Goal: Transaction & Acquisition: Subscribe to service/newsletter

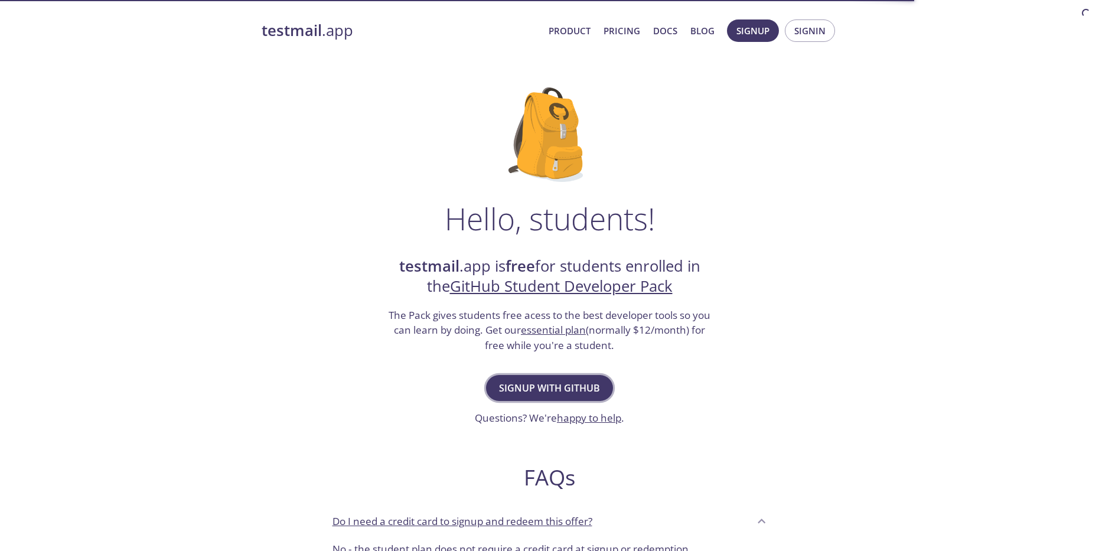
click at [549, 380] on span "Signup with GitHub" at bounding box center [549, 388] width 101 height 17
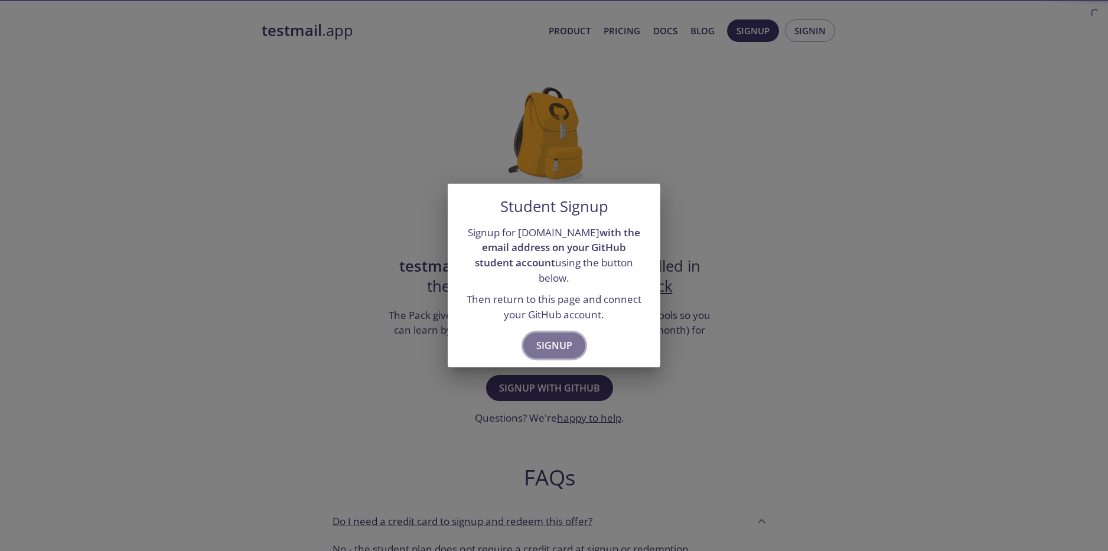
click at [559, 337] on span "Signup" at bounding box center [554, 345] width 36 height 17
click at [563, 337] on span "Signup" at bounding box center [554, 345] width 36 height 17
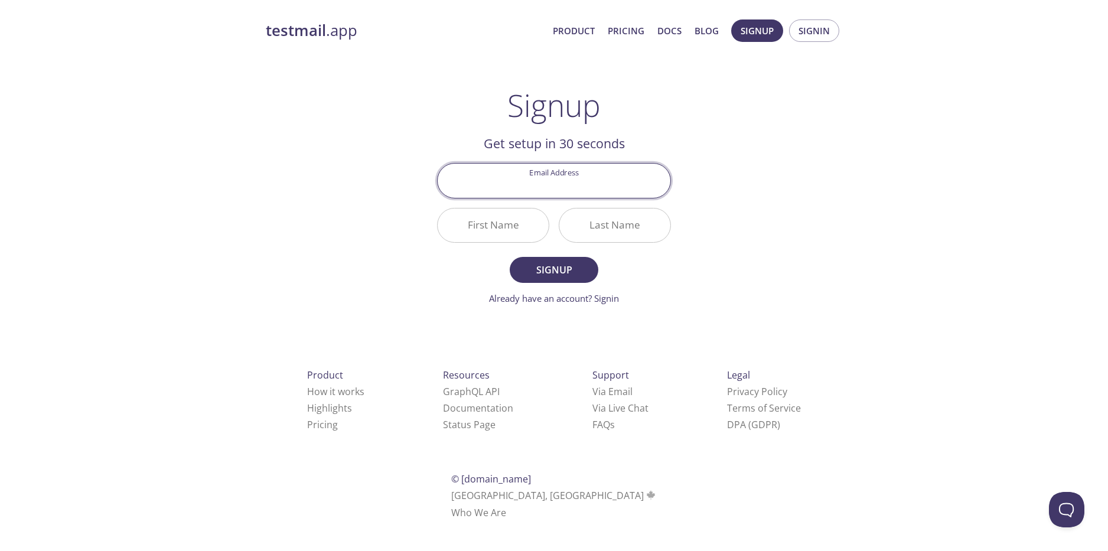
click at [586, 185] on input "Email Address" at bounding box center [554, 181] width 233 height 34
drag, startPoint x: 769, startPoint y: 134, endPoint x: 773, endPoint y: 128, distance: 6.7
click at [773, 133] on div "testmail .app Product Pricing Docs Blog Signup Signin Signup Get setup in 30 se…" at bounding box center [554, 283] width 605 height 542
drag, startPoint x: 655, startPoint y: 155, endPoint x: 649, endPoint y: 147, distance: 9.8
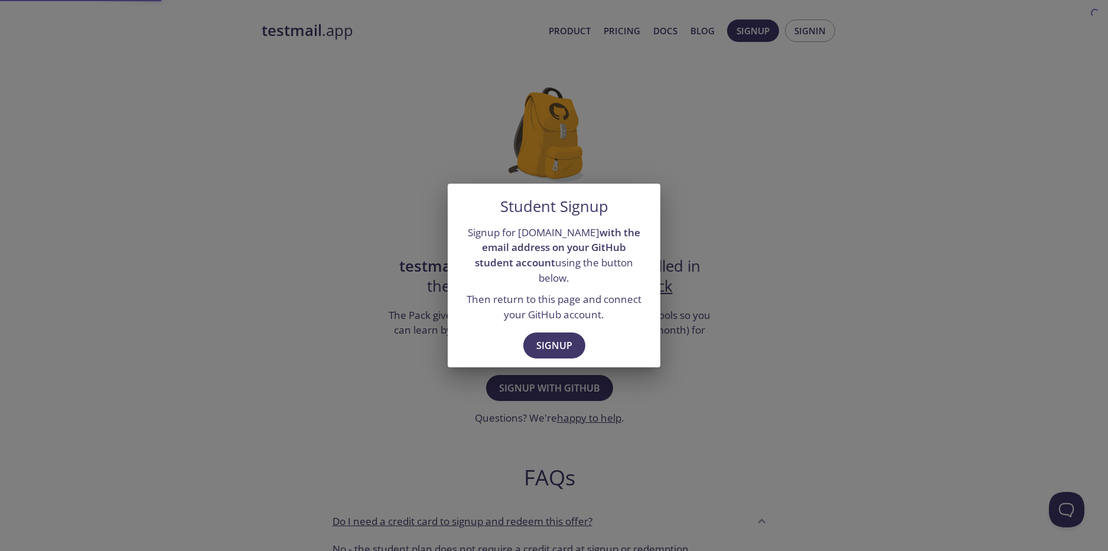
click at [836, 40] on div "Student Signup Signup for [DOMAIN_NAME] with the email address on your GitHub s…" at bounding box center [554, 275] width 1108 height 551
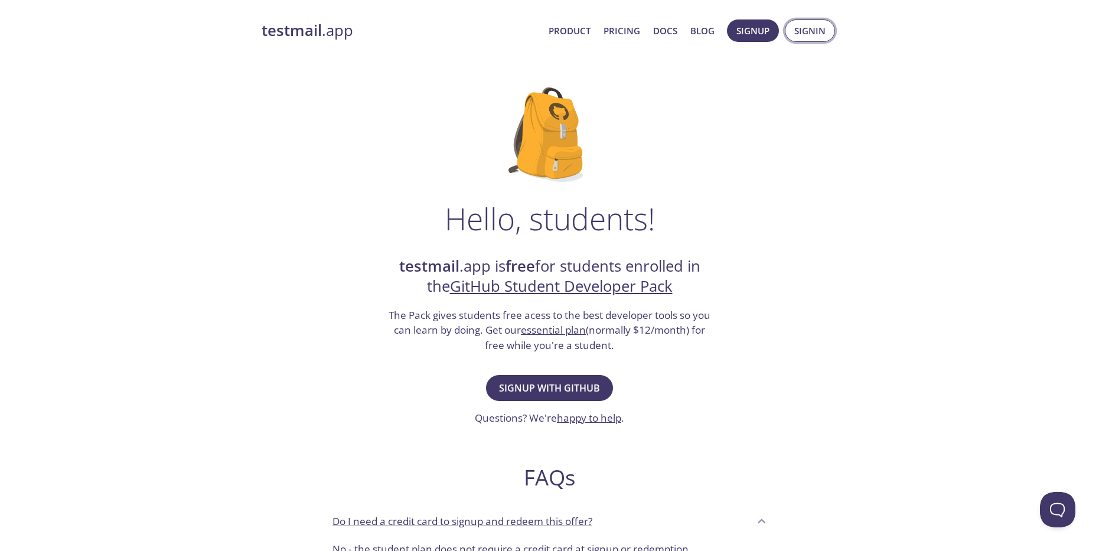
click at [804, 31] on span "Signin" at bounding box center [810, 30] width 31 height 15
click at [548, 386] on span "Signup with GitHub" at bounding box center [549, 388] width 101 height 17
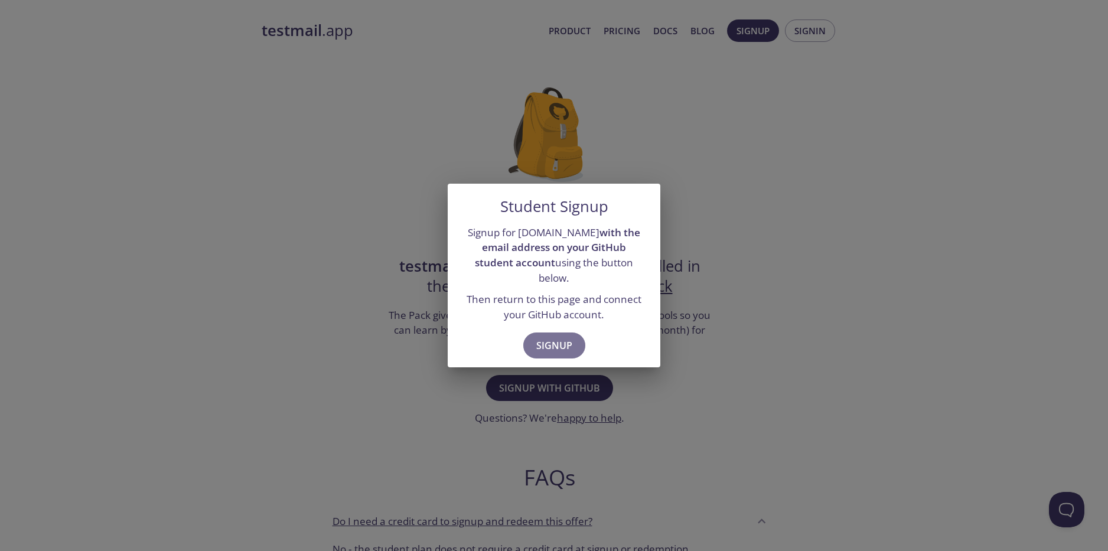
click at [540, 337] on span "Signup" at bounding box center [554, 345] width 36 height 17
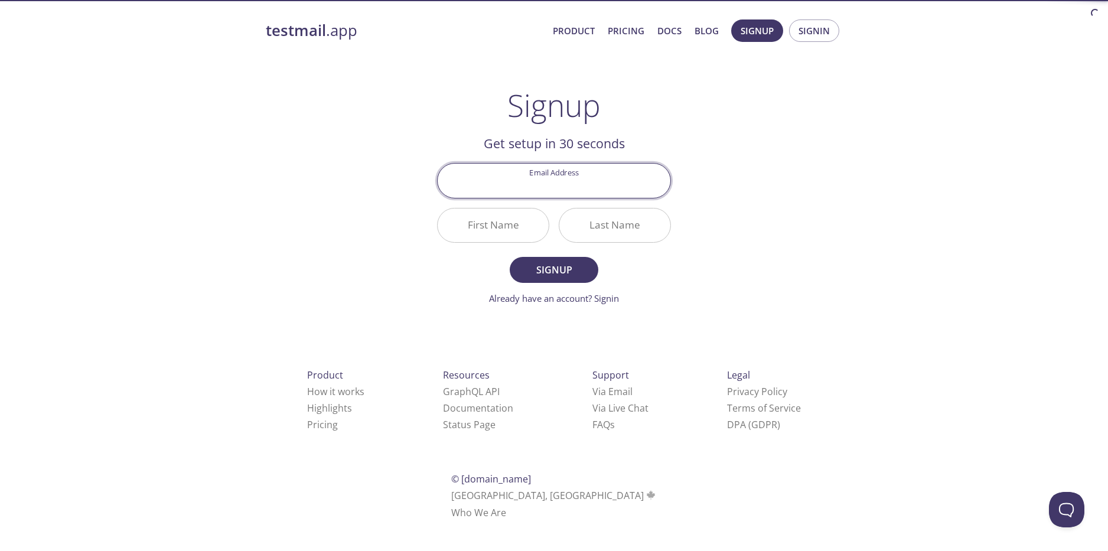
click at [549, 194] on input "Email Address" at bounding box center [554, 181] width 233 height 34
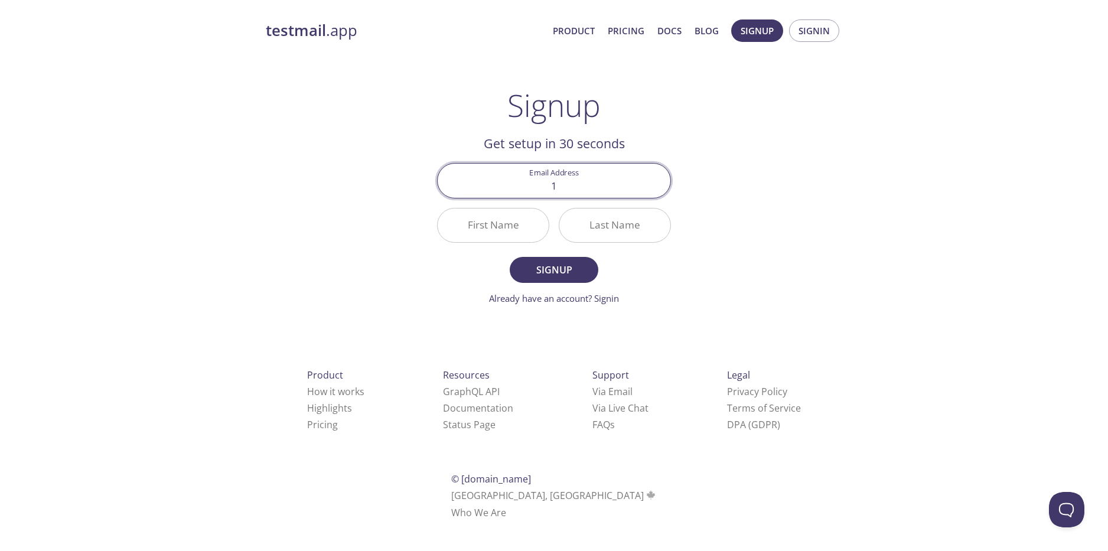
type input "[EMAIL_ADDRESS][DOMAIN_NAME]"
click at [512, 224] on input "First Name" at bounding box center [493, 226] width 111 height 34
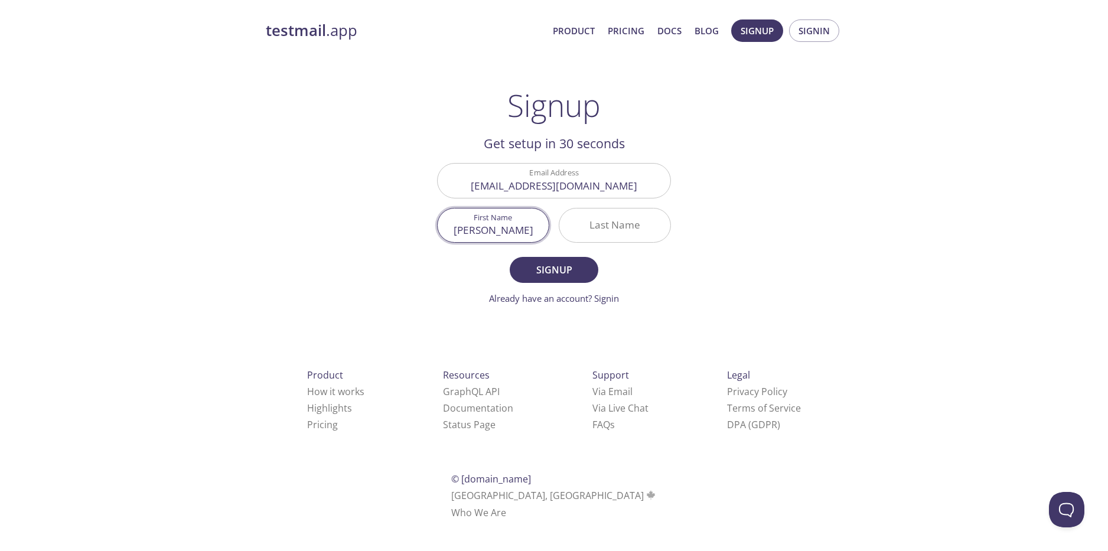
type input "[PERSON_NAME]"
click at [660, 227] on input "Last Name" at bounding box center [614, 226] width 111 height 34
type input "k"
type input "[PERSON_NAME]"
click at [549, 265] on span "Signup" at bounding box center [554, 270] width 63 height 17
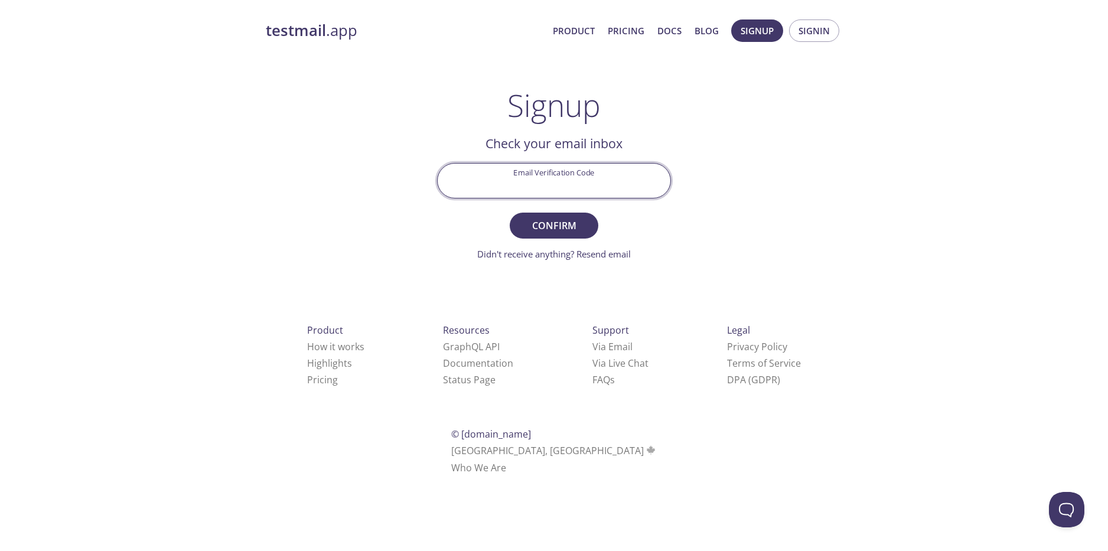
click at [561, 196] on input "Email Verification Code" at bounding box center [554, 181] width 233 height 34
paste input "RK5US5L"
type input "RK5US5L"
click at [559, 227] on span "Confirm" at bounding box center [554, 225] width 63 height 17
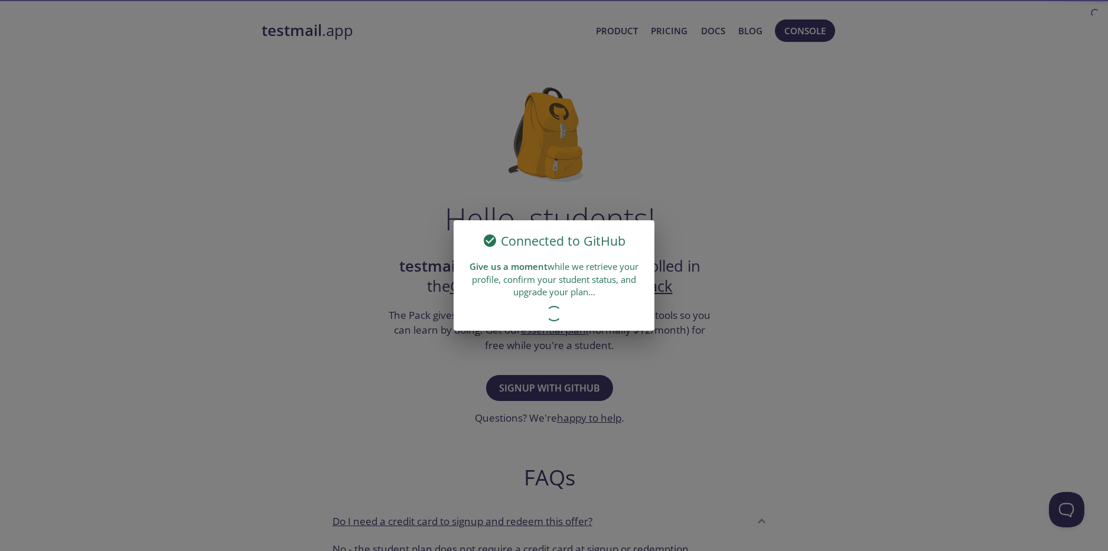
click at [625, 261] on div "Give us a moment while we retrieve your profile, confirm your student status, a…" at bounding box center [554, 279] width 201 height 47
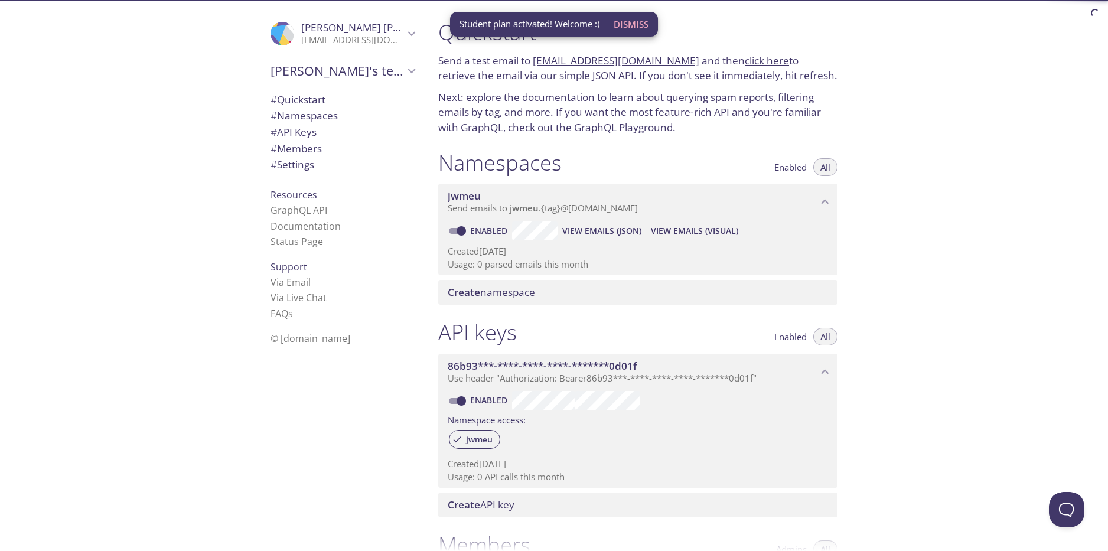
click at [398, 311] on li "FAQ s" at bounding box center [343, 313] width 144 height 15
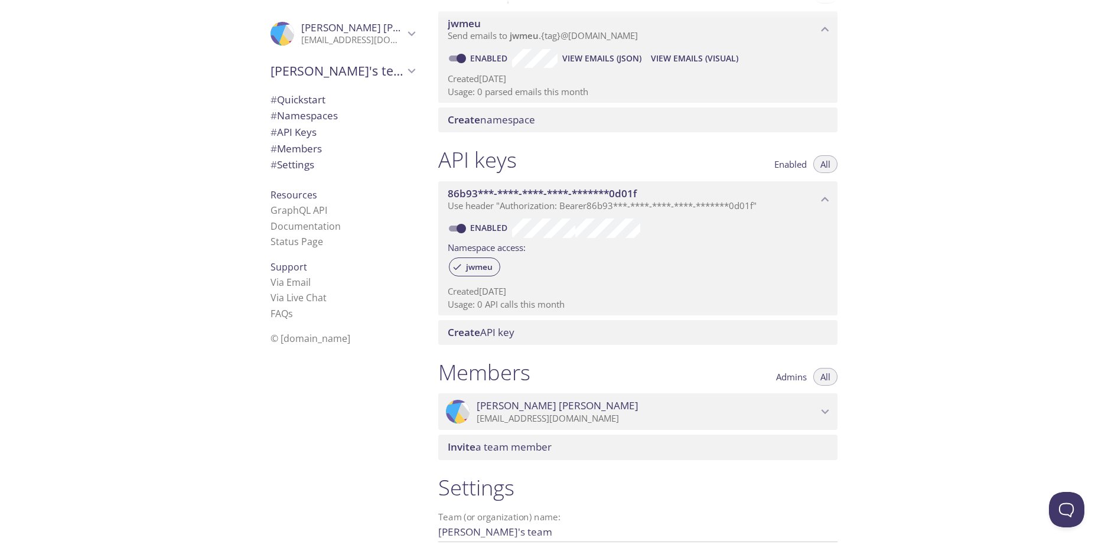
scroll to position [171, 0]
click at [339, 138] on span "# API Keys" at bounding box center [343, 132] width 144 height 15
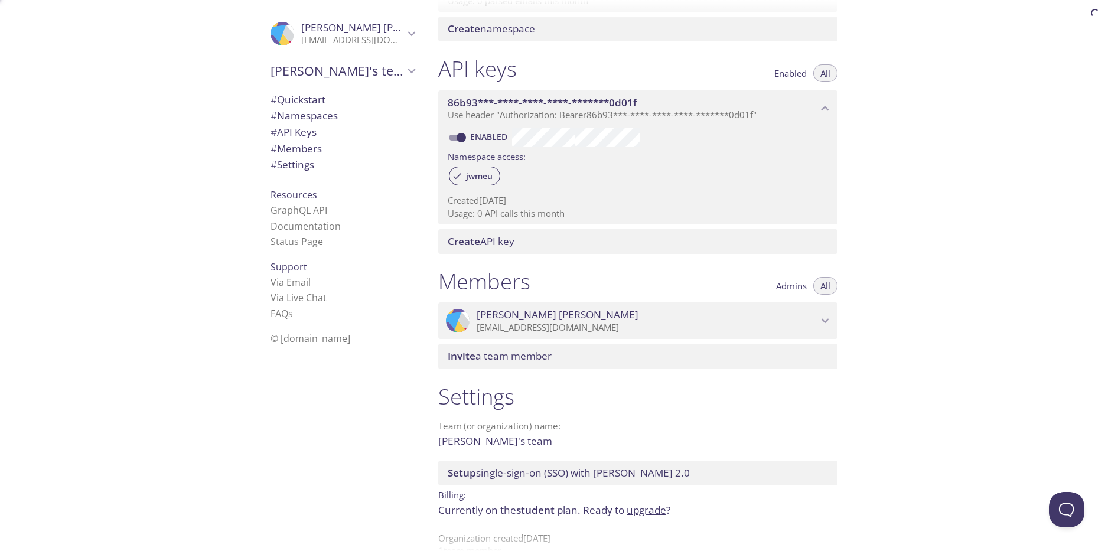
scroll to position [289, 0]
